Goal: Task Accomplishment & Management: Manage account settings

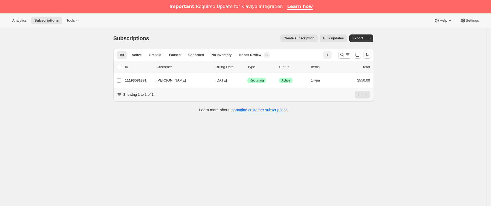
drag, startPoint x: 354, startPoint y: 53, endPoint x: 329, endPoint y: 56, distance: 24.8
click at [353, 53] on div at bounding box center [354, 54] width 37 height 11
click at [343, 55] on icon "Buscar y filtrar resultados" at bounding box center [343, 55] width 4 height 4
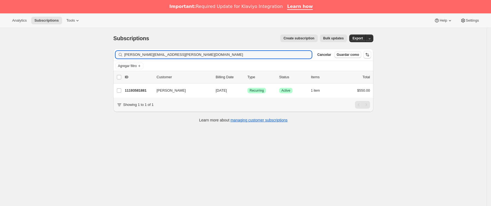
drag, startPoint x: 188, startPoint y: 54, endPoint x: 47, endPoint y: 54, distance: 140.7
click at [21, 54] on div "Subscriptions. Esta página está lista Subscriptions Create subscription Bulk up…" at bounding box center [243, 131] width 487 height 206
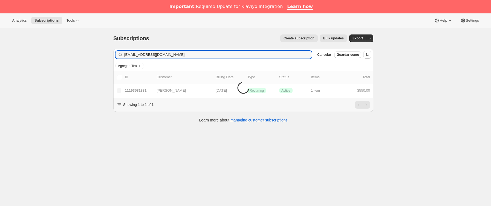
type input "[EMAIL_ADDRESS][DOMAIN_NAME]"
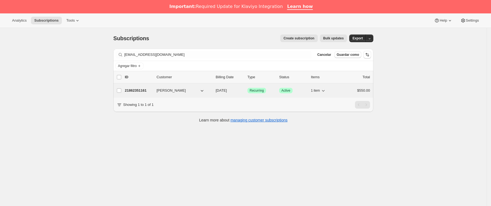
click at [146, 93] on p "21862351161" at bounding box center [138, 90] width 27 height 5
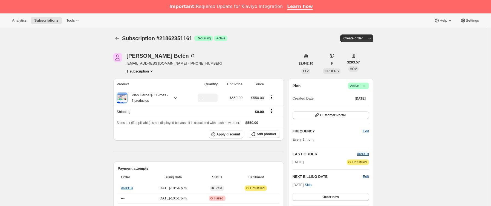
click at [118, 32] on div "Subscription #21862351161. Esta página está lista Subscription #21862351161 Log…" at bounding box center [243, 38] width 260 height 21
click at [118, 36] on icon "Subscriptions" at bounding box center [116, 38] width 5 height 5
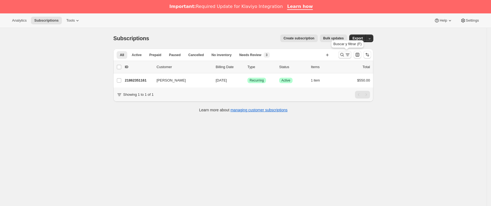
click at [343, 56] on icon "Buscar y filtrar resultados" at bounding box center [341, 54] width 5 height 5
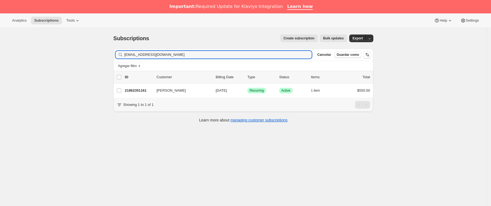
drag, startPoint x: 163, startPoint y: 54, endPoint x: -27, endPoint y: 56, distance: 190.0
click at [0, 56] on html "Analytics Subscriptions Tools Help Settings Ir directamente al contenido Subscr…" at bounding box center [245, 103] width 491 height 206
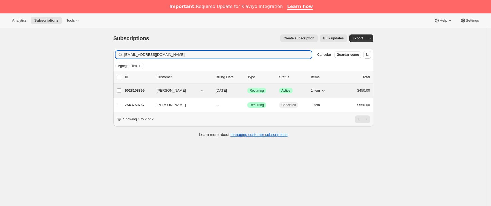
type input "[EMAIL_ADDRESS][DOMAIN_NAME]"
click at [148, 93] on p "9028108399" at bounding box center [138, 90] width 27 height 5
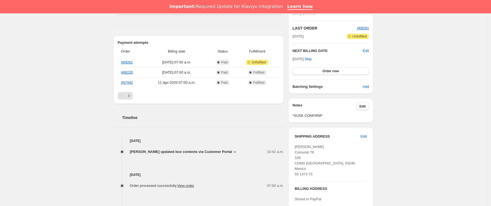
scroll to position [164, 0]
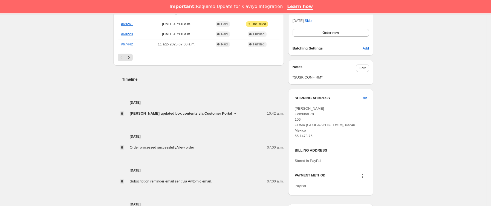
click at [206, 115] on span "[PERSON_NAME] updated box contents via Customer Portal" at bounding box center [181, 113] width 102 height 5
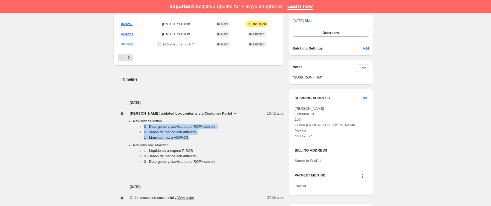
drag, startPoint x: 143, startPoint y: 128, endPoint x: 217, endPoint y: 140, distance: 74.6
click at [217, 140] on ul "3 - Detergente y suavizante de ROPA con olor 2 - [PERSON_NAME] con anti-viral 1…" at bounding box center [208, 133] width 151 height 19
copy ul "3 - Detergente y suavizante de ROPA con olor 2 - [PERSON_NAME] con anti-viral 1…"
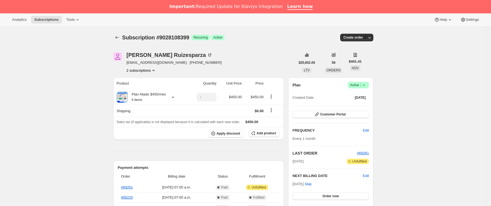
scroll to position [0, 0]
click at [119, 34] on button "Subscriptions" at bounding box center [117, 38] width 8 height 8
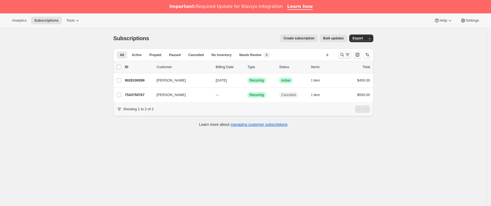
click at [350, 54] on icon "Buscar y filtrar resultados" at bounding box center [347, 54] width 5 height 5
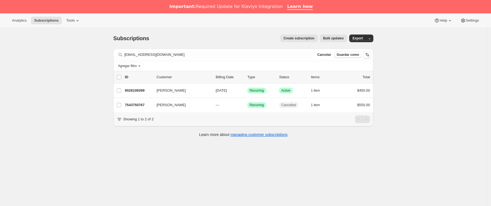
click at [350, 54] on span "Guardar como" at bounding box center [348, 55] width 22 height 4
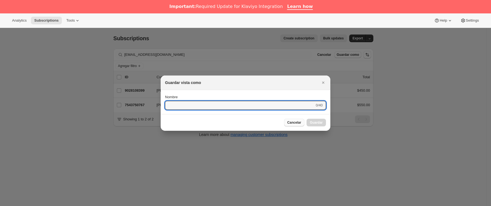
click at [295, 124] on span "Cancelar" at bounding box center [294, 122] width 14 height 4
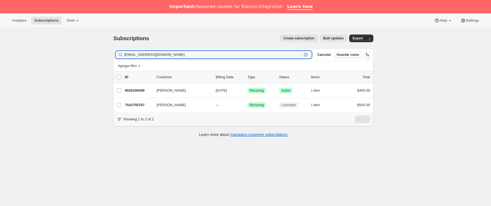
drag, startPoint x: 195, startPoint y: 56, endPoint x: 71, endPoint y: 52, distance: 124.6
click at [45, 56] on div "Subscriptions. Esta página está lista Subscriptions Create subscription Bulk up…" at bounding box center [243, 131] width 487 height 206
paste input "iganduglia@g"
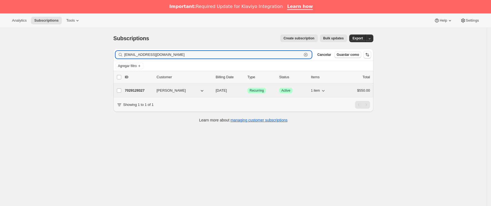
type input "[EMAIL_ADDRESS][DOMAIN_NAME]"
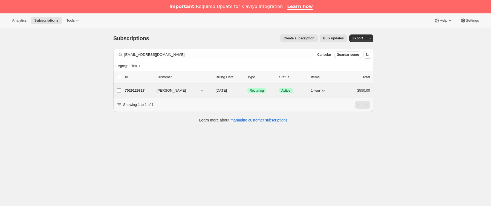
click at [148, 87] on div "7029129327 [PERSON_NAME] [DATE] Logrado Recurring Logrado Active 1 item $550.00" at bounding box center [247, 91] width 245 height 8
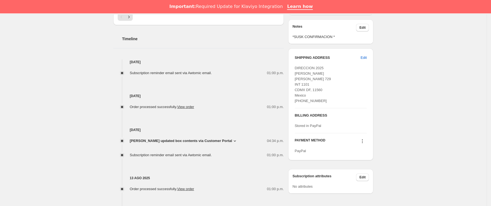
scroll to position [205, 0]
click at [363, 142] on icon at bounding box center [362, 140] width 5 height 5
click at [358, 153] on span "Send link to update card" at bounding box center [364, 152] width 38 height 4
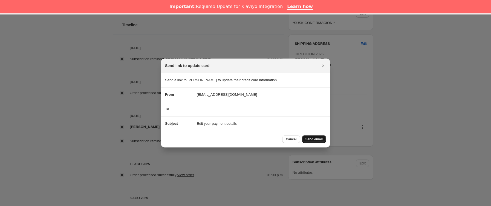
click at [311, 136] on button "Send email" at bounding box center [314, 139] width 24 height 8
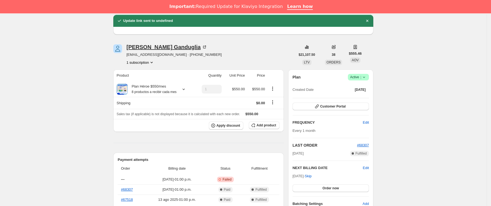
scroll to position [0, 0]
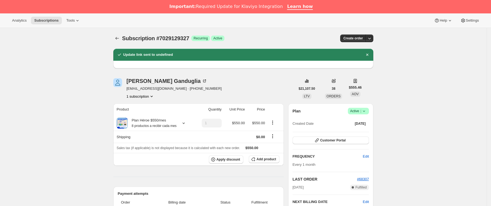
click at [124, 38] on span "Subscription #7029129327" at bounding box center [155, 38] width 67 height 6
click at [120, 38] on icon "Subscriptions" at bounding box center [116, 38] width 5 height 5
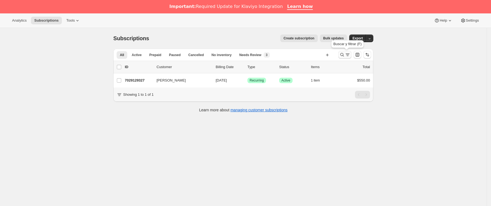
click at [347, 54] on icon "Buscar y filtrar resultados" at bounding box center [347, 54] width 5 height 5
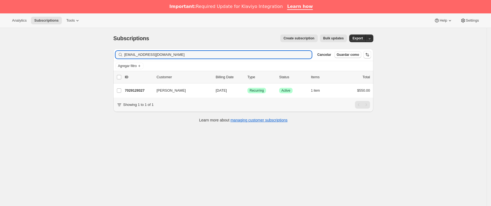
drag, startPoint x: 215, startPoint y: 54, endPoint x: 100, endPoint y: 59, distance: 114.8
click at [100, 59] on div "Subscriptions. Esta página está lista Subscriptions Create subscription Bulk up…" at bounding box center [243, 131] width 487 height 206
type input "[EMAIL_ADDRESS][DOMAIN_NAME]"
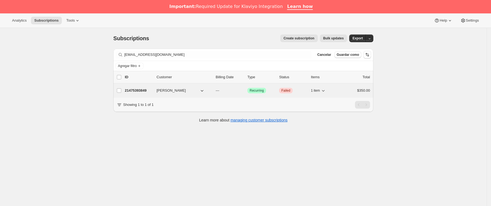
click at [158, 92] on div "21475393849 [PERSON_NAME] --- Logrado Recurring Crítico Failed 1 item $350.00" at bounding box center [247, 91] width 245 height 8
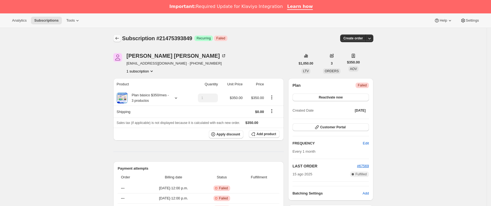
click at [121, 40] on button "Subscriptions" at bounding box center [117, 38] width 8 height 8
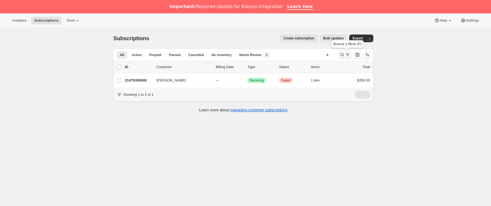
click at [345, 57] on icon "Buscar y filtrar resultados" at bounding box center [341, 54] width 5 height 5
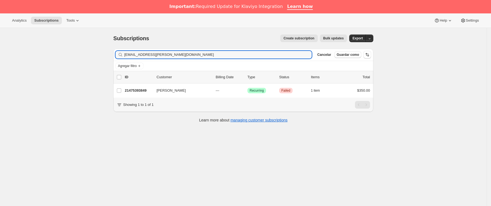
drag, startPoint x: 197, startPoint y: 56, endPoint x: -6, endPoint y: 50, distance: 202.4
click at [0, 50] on html "Analytics Subscriptions Tools Help Settings Ir directamente al contenido Subscr…" at bounding box center [245, 103] width 491 height 206
type input "[EMAIL_ADDRESS][PERSON_NAME][DOMAIN_NAME]"
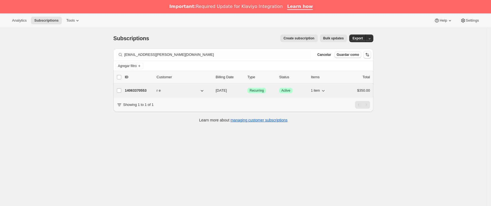
click at [155, 92] on div "14063370553 r e [DATE] Logrado Recurring Logrado Active 1 item $350.00" at bounding box center [247, 91] width 245 height 8
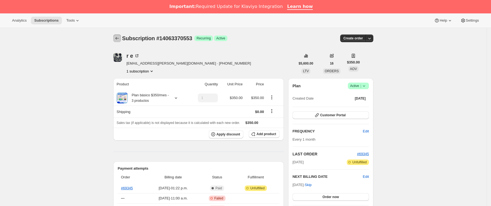
click at [120, 41] on icon "Subscriptions" at bounding box center [116, 38] width 5 height 5
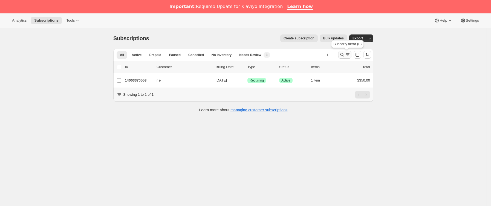
click at [348, 54] on icon "Buscar y filtrar resultados" at bounding box center [347, 54] width 5 height 5
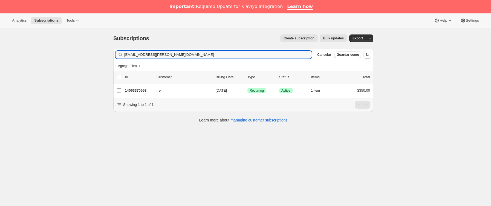
drag, startPoint x: 214, startPoint y: 54, endPoint x: 71, endPoint y: 64, distance: 142.9
click at [17, 54] on div "Subscriptions. Esta página está lista Subscriptions Create subscription Bulk up…" at bounding box center [243, 131] width 487 height 206
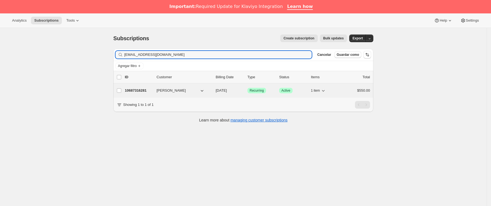
type input "[EMAIL_ADDRESS][DOMAIN_NAME]"
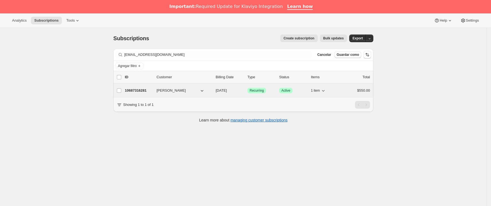
click at [151, 91] on p "10687316281" at bounding box center [138, 90] width 27 height 5
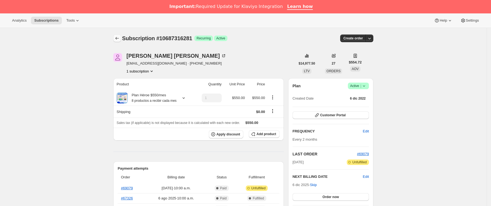
click at [120, 38] on icon "Subscriptions" at bounding box center [116, 38] width 5 height 5
